Goal: Task Accomplishment & Management: Use online tool/utility

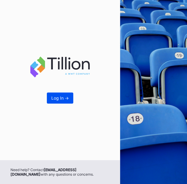
click at [59, 103] on button "Log In ->" at bounding box center [60, 98] width 26 height 11
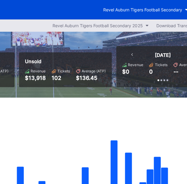
scroll to position [0, 173]
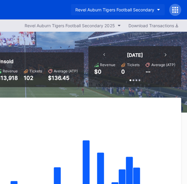
click at [156, 8] on button "Revel Auburn Tigers Football Secondary" at bounding box center [117, 9] width 93 height 11
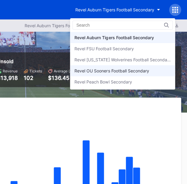
scroll to position [9, 0]
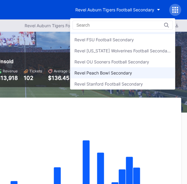
click at [122, 73] on div "Revel Peach Bowl Secondary" at bounding box center [102, 72] width 57 height 5
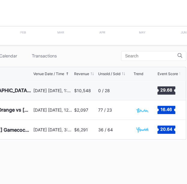
scroll to position [167, 51]
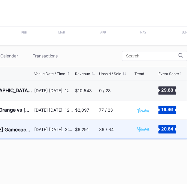
click at [120, 131] on div "36 / 64" at bounding box center [116, 129] width 34 height 19
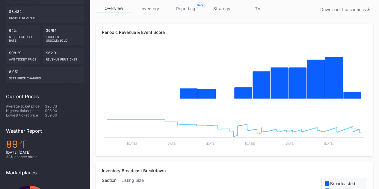
scroll to position [96, 0]
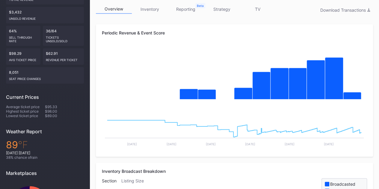
click at [153, 11] on link "inventory" at bounding box center [150, 8] width 36 height 9
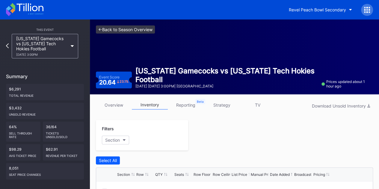
click at [123, 29] on link "<- Back to Season Overview" at bounding box center [125, 29] width 59 height 8
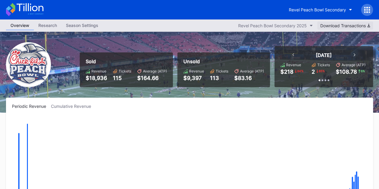
click at [186, 26] on div "Download Transactions" at bounding box center [345, 25] width 50 height 5
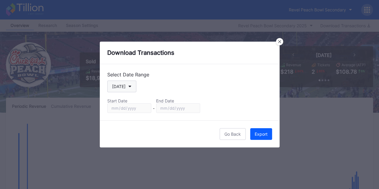
click at [129, 88] on button "[DATE]" at bounding box center [121, 87] width 29 height 12
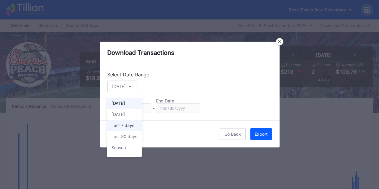
click at [128, 122] on div "Last 7 days" at bounding box center [124, 125] width 35 height 11
type input "[DATE]"
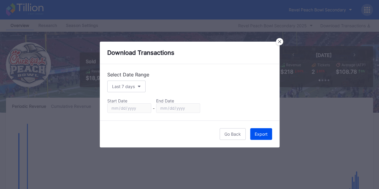
click at [186, 134] on div "Export" at bounding box center [261, 133] width 13 height 5
